Goal: Find specific page/section: Find specific page/section

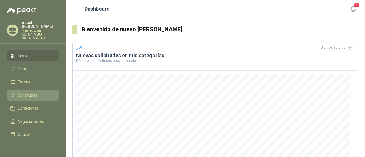
click at [24, 92] on span "Solicitudes" at bounding box center [28, 95] width 20 height 6
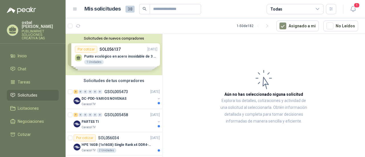
scroll to position [60, 0]
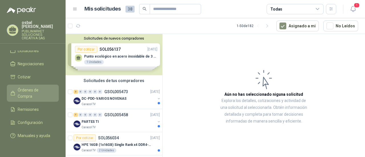
click at [27, 87] on span "Órdenes de Compra" at bounding box center [36, 93] width 36 height 13
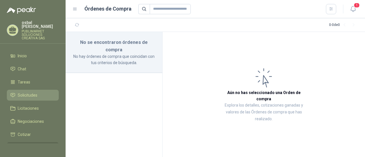
click at [31, 92] on span "Solicitudes" at bounding box center [28, 95] width 20 height 6
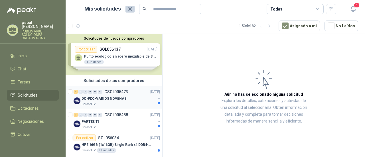
click at [124, 101] on div "DC-PDO-VARIOS NOVENAS" at bounding box center [118, 98] width 74 height 7
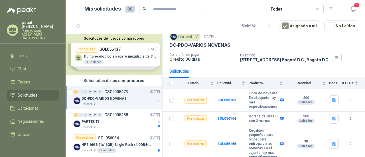
scroll to position [26, 0]
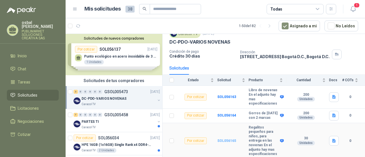
click at [226, 139] on b "SOL056165" at bounding box center [226, 141] width 19 height 4
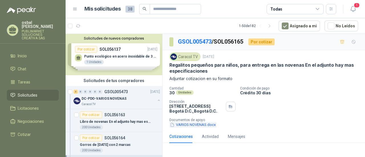
click at [199, 123] on button "VARIOS NOVENAS.docx" at bounding box center [192, 125] width 47 height 6
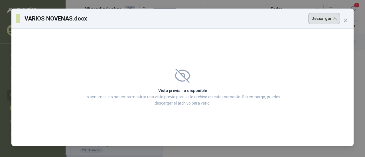
click at [322, 19] on button "Descargar" at bounding box center [324, 18] width 32 height 11
click at [346, 20] on icon "close" at bounding box center [345, 20] width 3 height 3
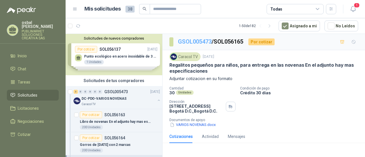
click at [191, 39] on link "GSOL005473" at bounding box center [195, 41] width 34 height 7
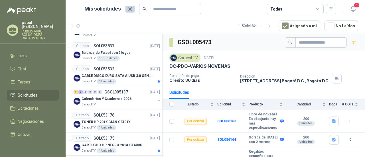
scroll to position [602, 0]
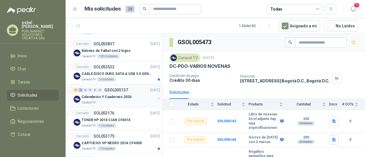
click at [120, 101] on div "Caracol TV" at bounding box center [118, 102] width 74 height 5
